Goal: Task Accomplishment & Management: Use online tool/utility

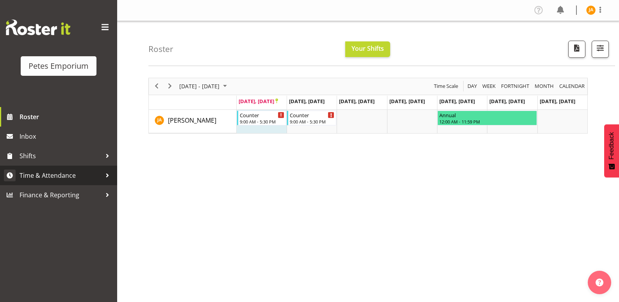
click at [64, 175] on span "Time & Attendance" at bounding box center [61, 175] width 82 height 12
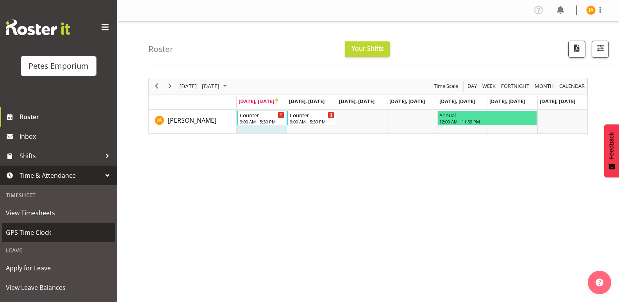
click at [31, 233] on span "GPS Time Clock" at bounding box center [58, 232] width 105 height 12
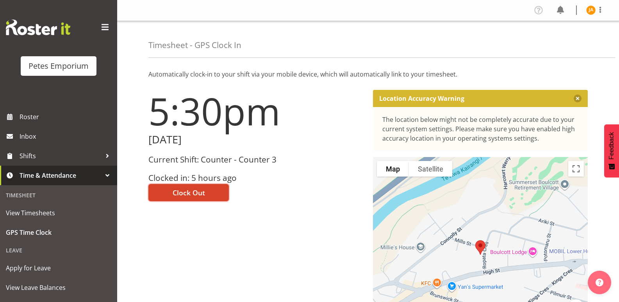
click at [183, 191] on span "Clock Out" at bounding box center [189, 192] width 32 height 10
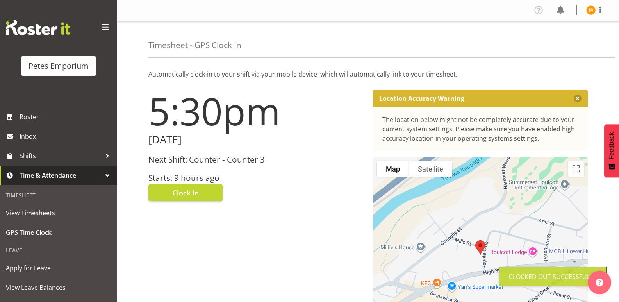
click at [595, 11] on img at bounding box center [590, 9] width 9 height 9
click at [558, 43] on link "Log Out" at bounding box center [567, 41] width 75 height 14
